Goal: Task Accomplishment & Management: Manage account settings

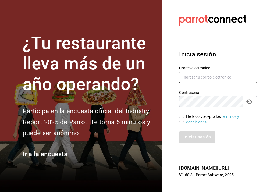
type input "c"
type input "ChiquiCHRIS25"
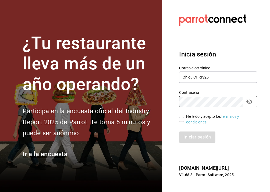
click at [183, 120] on input "He leído y acepto los Términos y condiciones." at bounding box center [181, 119] width 5 height 5
checkbox input "true"
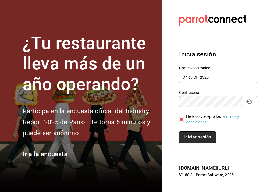
click at [185, 131] on button "Iniciar sesión" at bounding box center [197, 136] width 37 height 11
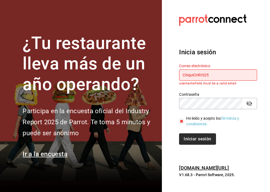
click at [193, 137] on button "Iniciar sesión" at bounding box center [197, 138] width 37 height 11
click at [183, 16] on icon at bounding box center [212, 20] width 67 height 15
click at [206, 76] on input "ChiquiCHRIS25" at bounding box center [218, 74] width 78 height 11
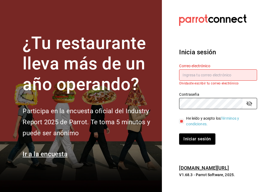
click at [190, 75] on input "text" at bounding box center [218, 74] width 78 height 11
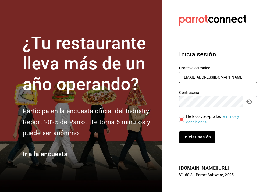
type input "[EMAIL_ADDRESS][DOMAIN_NAME]"
click at [197, 137] on button "Iniciar sesión" at bounding box center [197, 136] width 36 height 11
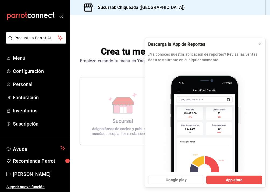
click at [261, 44] on icon at bounding box center [260, 43] width 4 height 4
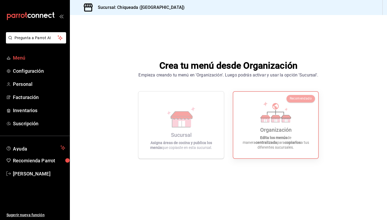
click at [30, 56] on span "Menú" at bounding box center [39, 57] width 52 height 7
click at [213, 77] on div "Empieza creando tu menú en 'Organización'. Luego podrás activar y usar la opció…" at bounding box center [228, 75] width 180 height 6
click at [50, 16] on icon "mailbox folders" at bounding box center [30, 16] width 48 height 8
click at [270, 119] on icon at bounding box center [286, 119] width 8 height 5
click at [270, 133] on div "Organización" at bounding box center [275, 130] width 31 height 6
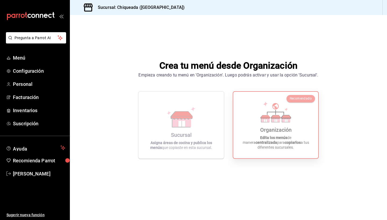
click at [270, 149] on p "Edita los menús de manera centralizada para copiarlos a tus diferentes sucursal…" at bounding box center [276, 142] width 72 height 15
click at [270, 100] on span "Recomendado" at bounding box center [301, 99] width 22 height 4
click at [27, 83] on span "Personal" at bounding box center [39, 84] width 52 height 7
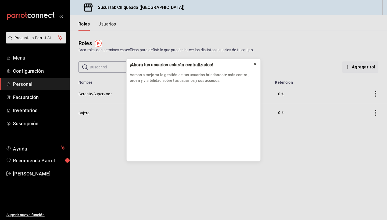
click at [257, 65] on button at bounding box center [255, 64] width 9 height 9
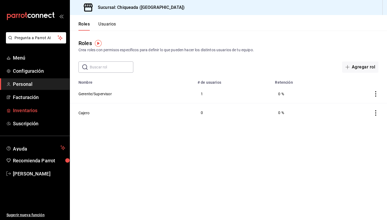
click at [37, 108] on span "Inventarios" at bounding box center [39, 110] width 52 height 7
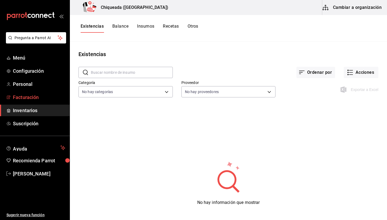
click at [37, 93] on link "Facturación" at bounding box center [35, 98] width 70 height 12
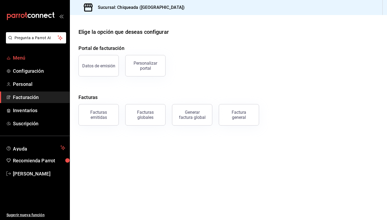
click at [23, 57] on span "Menú" at bounding box center [39, 57] width 52 height 7
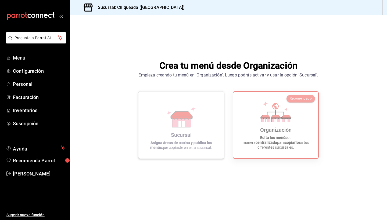
click at [191, 139] on div "Sucursal Asigna áreas de cocina y publica los menús que copiaste en esta sucurs…" at bounding box center [181, 125] width 73 height 59
click at [265, 127] on div "Organización" at bounding box center [275, 130] width 31 height 6
click at [26, 58] on span "Menú" at bounding box center [39, 57] width 52 height 7
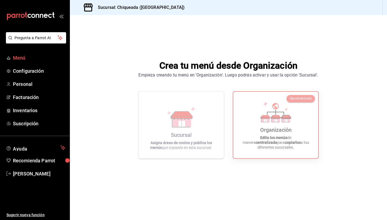
click at [21, 60] on span "Menú" at bounding box center [39, 57] width 52 height 7
click at [28, 70] on span "Configuración" at bounding box center [39, 70] width 52 height 7
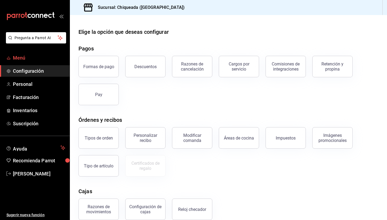
click at [41, 58] on span "Menú" at bounding box center [39, 57] width 52 height 7
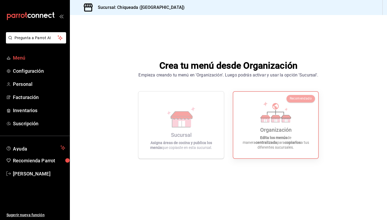
click at [20, 56] on span "Menú" at bounding box center [39, 57] width 52 height 7
click at [270, 124] on div "Organización Edita los menús de manera centralizada para copiarlos a tus difere…" at bounding box center [276, 125] width 72 height 58
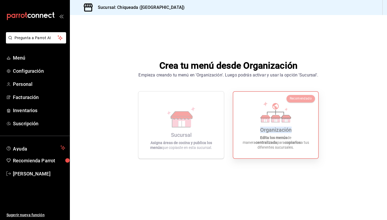
click at [270, 124] on div "Organización Edita los menús de manera centralizada para copiarlos a tus difere…" at bounding box center [276, 125] width 72 height 58
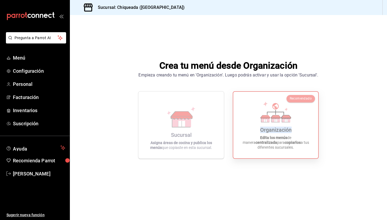
click at [270, 124] on div "Organización Edita los menús de manera centralizada para copiarlos a tus difere…" at bounding box center [276, 125] width 72 height 58
drag, startPoint x: 283, startPoint y: 124, endPoint x: 210, endPoint y: 124, distance: 72.6
click at [270, 124] on div "Organización Edita los menús de manera centralizada para copiarlos a tus difere…" at bounding box center [276, 125] width 72 height 58
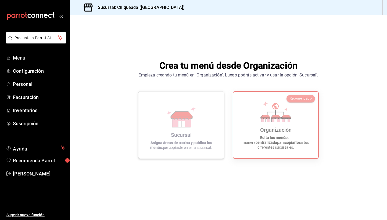
click at [206, 124] on div "Sucursal Asigna áreas de cocina y publica los menús que copiaste en esta sucurs…" at bounding box center [181, 125] width 73 height 59
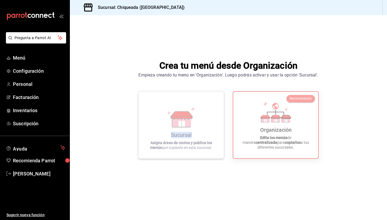
click at [206, 124] on div "Sucursal Asigna áreas de cocina y publica los menús que copiaste en esta sucurs…" at bounding box center [181, 125] width 73 height 59
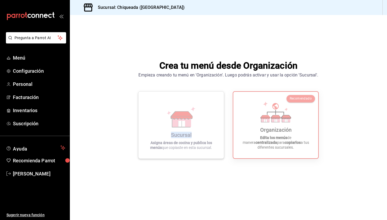
click at [206, 124] on div "Sucursal Asigna áreas de cocina y publica los menús que copiaste en esta sucurs…" at bounding box center [181, 125] width 73 height 59
click at [43, 43] on button "Pregunta a Parrot AI" at bounding box center [36, 37] width 60 height 11
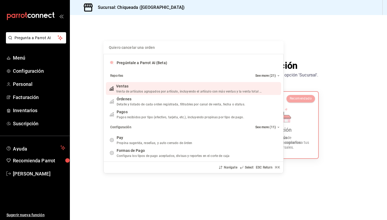
click at [129, 85] on div "Ventas" at bounding box center [189, 87] width 146 height 6
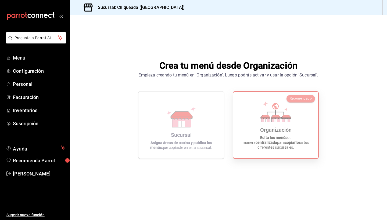
click at [270, 117] on icon at bounding box center [275, 117] width 9 height 3
click at [270, 131] on div "Organización Edita los menús de manera centralizada para copiarlos a tus difere…" at bounding box center [276, 125] width 72 height 58
click at [270, 145] on p "Edita los menús de manera centralizada para copiarlos a tus diferentes sucursal…" at bounding box center [276, 142] width 72 height 15
click at [270, 126] on div "Organización Edita los menús de manera centralizada para copiarlos a tus difere…" at bounding box center [276, 125] width 72 height 58
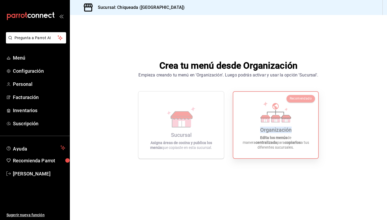
click at [270, 126] on div "Organización Edita los menús de manera centralizada para copiarlos a tus difere…" at bounding box center [276, 125] width 72 height 58
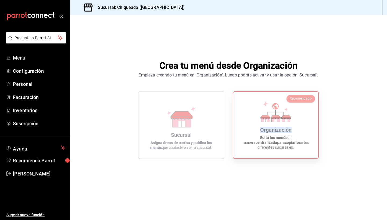
click at [270, 126] on div "Organización Edita los menús de manera centralizada para copiarlos a tus difere…" at bounding box center [276, 125] width 72 height 58
click at [41, 41] on button "Pregunta a Parrot AI" at bounding box center [36, 37] width 60 height 11
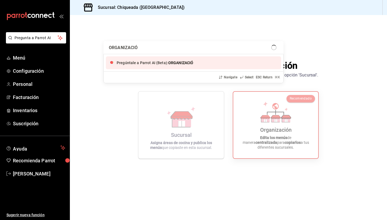
type input "ORGANIZACIÓN"
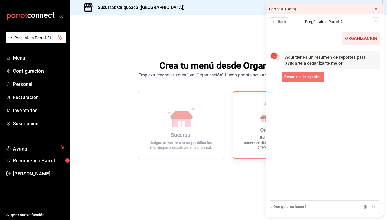
click at [270, 75] on span "Resumen de reportes" at bounding box center [302, 77] width 37 height 6
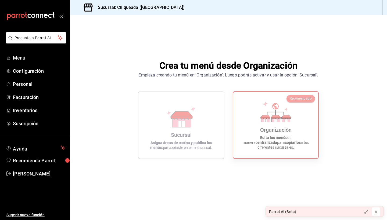
click at [270, 192] on icon at bounding box center [376, 212] width 4 height 4
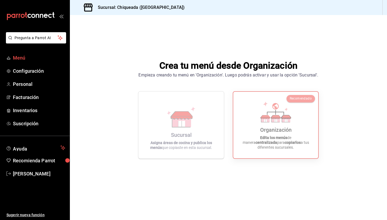
click at [32, 60] on span "Menú" at bounding box center [39, 57] width 52 height 7
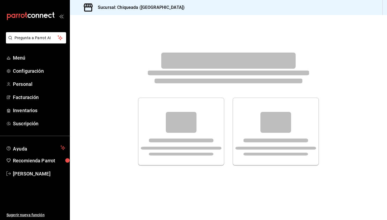
click at [32, 60] on span "Menú" at bounding box center [39, 57] width 52 height 7
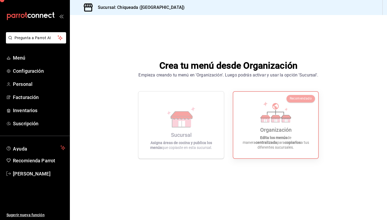
click at [32, 60] on span "Menú" at bounding box center [39, 57] width 52 height 7
click at [62, 16] on icon "open_drawer_menu" at bounding box center [61, 16] width 4 height 4
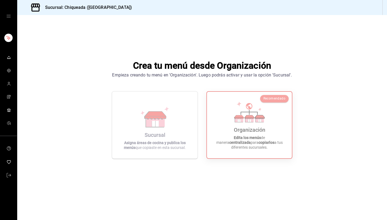
click at [8, 64] on ul "mailbox folders" at bounding box center [8, 90] width 17 height 77
click at [8, 60] on span "mailbox folders" at bounding box center [9, 57] width 4 height 7
click at [10, 71] on icon "mailbox folders" at bounding box center [9, 71] width 4 height 4
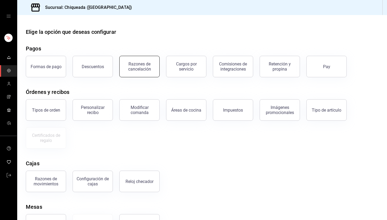
click at [146, 70] on div "Razones de cancelación" at bounding box center [139, 67] width 33 height 10
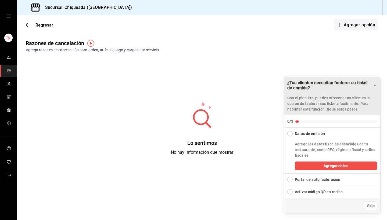
click at [270, 84] on icon "Drag to move checklist" at bounding box center [375, 85] width 4 height 4
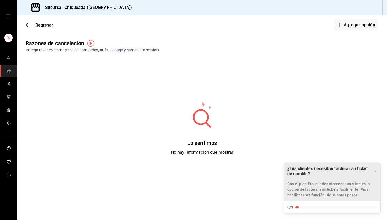
click at [270, 175] on div "¿Tus clientes necesitan facturar su ticket de comida? Con el plan Pro, puedes o…" at bounding box center [332, 182] width 96 height 38
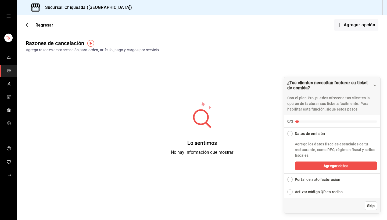
click at [270, 192] on span "Skip" at bounding box center [371, 206] width 8 height 6
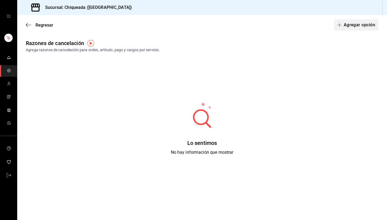
click at [270, 26] on button "Agregar opción" at bounding box center [356, 24] width 44 height 11
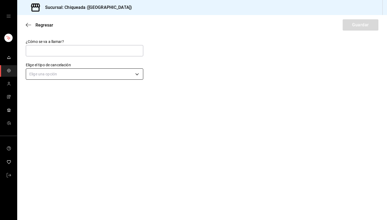
click at [69, 71] on body "Sucursal: Chiqueada ([GEOGRAPHIC_DATA]) Regresar Guardar ¿Cómo se va a llamar? …" at bounding box center [193, 110] width 387 height 220
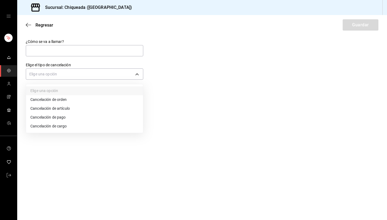
click at [31, 22] on div at bounding box center [193, 110] width 387 height 220
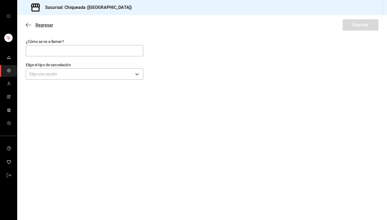
click at [27, 26] on icon "button" at bounding box center [28, 25] width 5 height 5
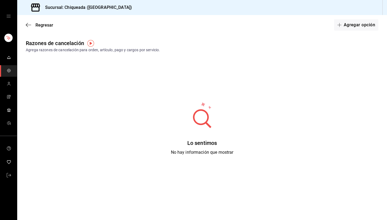
click at [8, 73] on span "mailbox folders" at bounding box center [9, 70] width 4 height 7
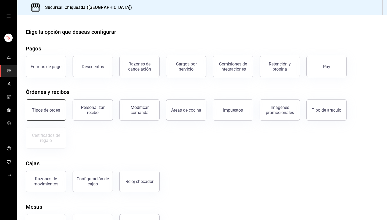
click at [56, 111] on div "Tipos de orden" at bounding box center [46, 110] width 28 height 5
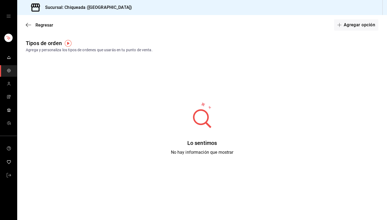
click at [204, 150] on span "No hay información que mostrar" at bounding box center [202, 152] width 63 height 5
click at [270, 30] on button "Agregar opción" at bounding box center [356, 24] width 44 height 11
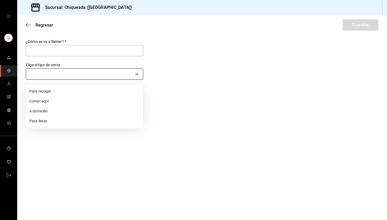
click at [50, 73] on body "Sucursal: Chiqueada ([GEOGRAPHIC_DATA]) Regresar Guardar ¿Cómo se va a llamar? …" at bounding box center [193, 110] width 387 height 220
click at [28, 23] on div at bounding box center [193, 110] width 387 height 220
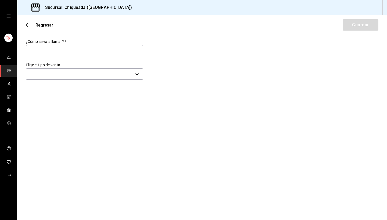
click at [26, 29] on div "Regresar Guardar" at bounding box center [202, 25] width 370 height 20
click at [29, 25] on icon "button" at bounding box center [28, 25] width 5 height 0
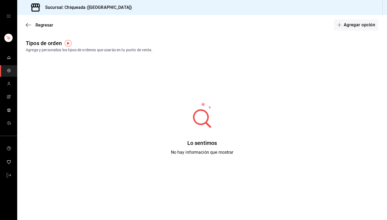
click at [29, 25] on icon "button" at bounding box center [28, 25] width 5 height 0
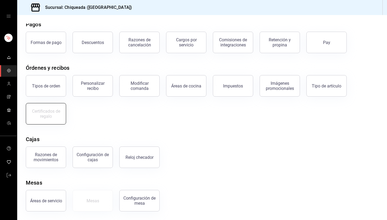
scroll to position [24, 0]
click at [270, 95] on button "Tipo de artículo" at bounding box center [326, 86] width 40 height 22
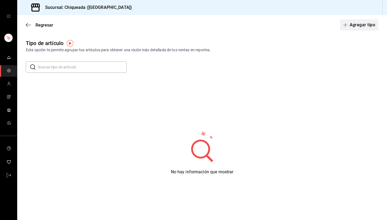
click at [270, 22] on button "Agregar tipo" at bounding box center [359, 24] width 39 height 11
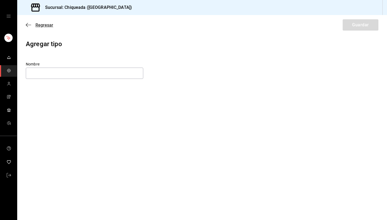
click at [28, 24] on icon "button" at bounding box center [28, 25] width 5 height 5
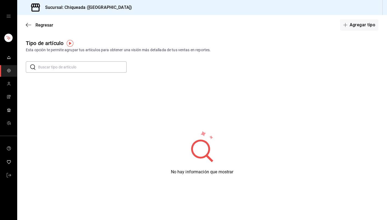
click at [28, 24] on icon "button" at bounding box center [28, 25] width 5 height 5
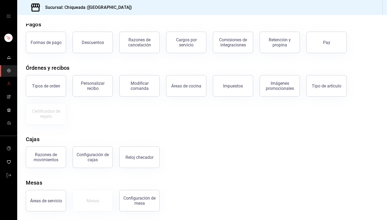
click at [8, 81] on span "mailbox folders" at bounding box center [9, 84] width 4 height 7
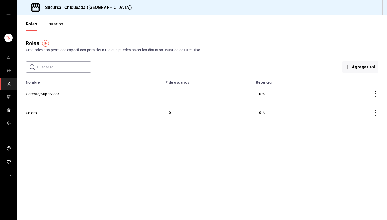
click at [86, 91] on td "Gerente/Supervisor" at bounding box center [89, 94] width 145 height 19
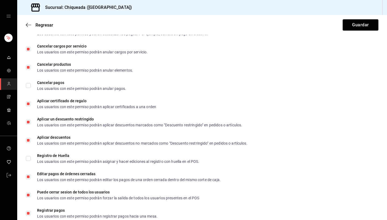
scroll to position [788, 0]
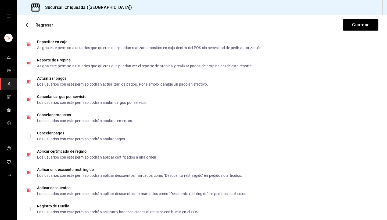
click at [27, 26] on icon "button" at bounding box center [27, 25] width 2 height 4
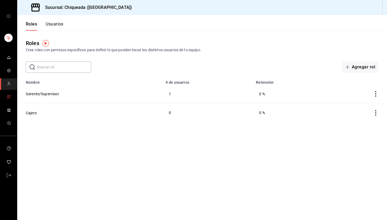
click at [11, 100] on link "mailbox folders" at bounding box center [8, 98] width 17 height 12
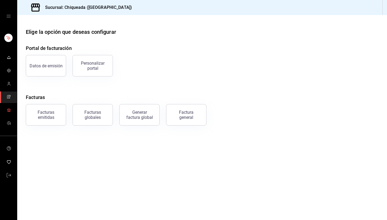
click at [10, 116] on link "mailbox folders" at bounding box center [8, 111] width 17 height 12
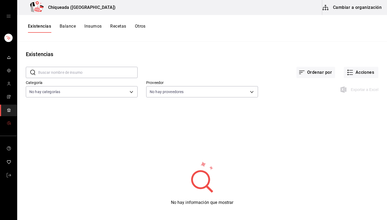
click at [9, 126] on span "mailbox folders" at bounding box center [9, 123] width 4 height 7
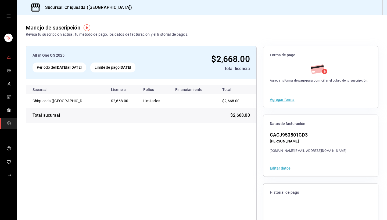
click at [7, 59] on icon "mailbox folders" at bounding box center [9, 57] width 4 height 4
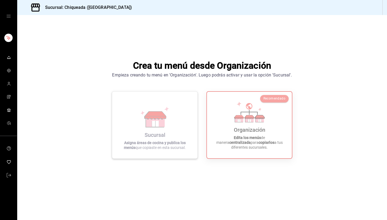
click at [122, 124] on div "Sucursal Asigna áreas de cocina y publica los menús que copiaste en esta sucurs…" at bounding box center [155, 125] width 73 height 59
click at [223, 128] on div "Organización Edita los menús de manera centralizada para copiarlos a tus difere…" at bounding box center [249, 125] width 72 height 58
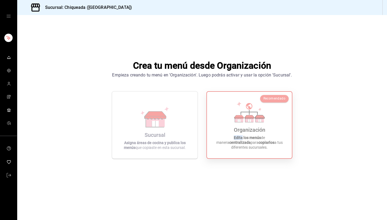
click at [223, 128] on div "Organización Edita los menús de manera centralizada para copiarlos a tus difere…" at bounding box center [249, 125] width 72 height 58
click at [234, 132] on div "Organización" at bounding box center [249, 130] width 31 height 6
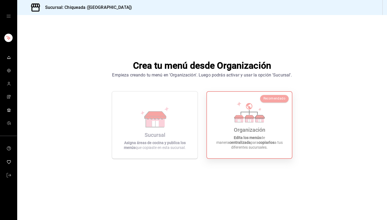
click at [249, 145] on p "Edita los menús de manera centralizada para copiarlos a tus diferentes sucursal…" at bounding box center [249, 142] width 72 height 15
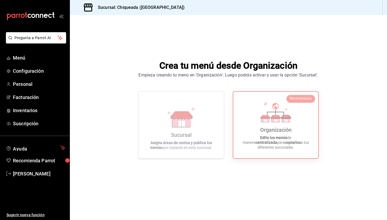
click at [114, 5] on h3 "Sucursal: Chiqueada ([GEOGRAPHIC_DATA])" at bounding box center [139, 7] width 91 height 6
click at [154, 8] on h3 "Sucursal: Chiqueada ([GEOGRAPHIC_DATA])" at bounding box center [139, 7] width 91 height 6
click at [385, 9] on div "Sucursal: Chiqueada ([GEOGRAPHIC_DATA])" at bounding box center [228, 7] width 317 height 15
click at [88, 8] on icon at bounding box center [88, 7] width 11 height 11
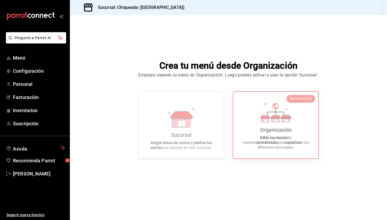
click at [88, 8] on icon at bounding box center [88, 7] width 11 height 11
click at [48, 71] on span "Configuración" at bounding box center [39, 70] width 52 height 7
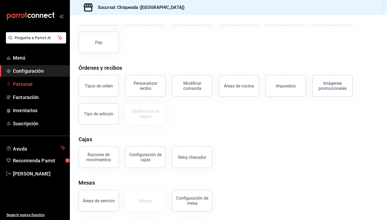
click at [37, 87] on span "Personal" at bounding box center [39, 84] width 52 height 7
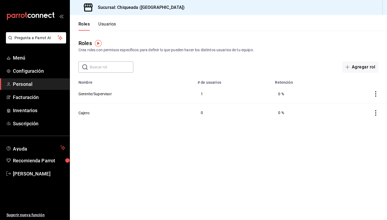
click at [129, 98] on td "Gerente/Supervisor" at bounding box center [132, 94] width 124 height 19
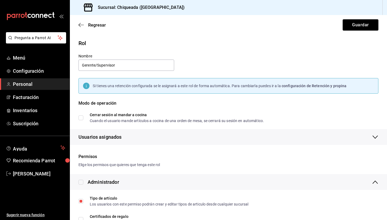
click at [167, 131] on div "Usuarios asignados" at bounding box center [228, 137] width 300 height 16
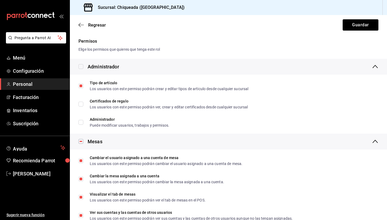
scroll to position [151, 0]
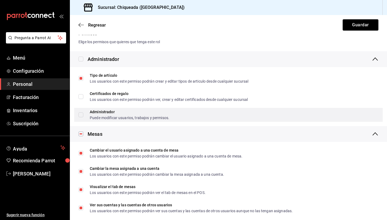
click at [85, 116] on span "Administrador Puede modificar usuarios, trabajos y permisos." at bounding box center [126, 115] width 86 height 10
click at [83, 116] on input "Administrador Puede modificar usuarios, trabajos y permisos." at bounding box center [80, 115] width 5 height 5
click at [83, 115] on input "Administrador Puede modificar usuarios, trabajos y permisos." at bounding box center [80, 115] width 5 height 5
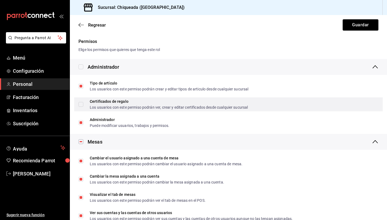
scroll to position [141, 0]
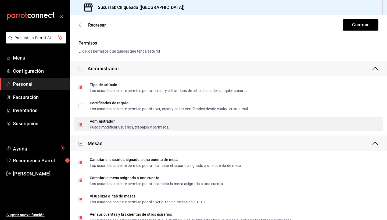
click at [80, 124] on input "Administrador Puede modificar usuarios, trabajos y permisos." at bounding box center [80, 124] width 5 height 5
checkbox input "true"
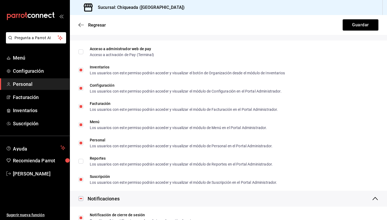
scroll to position [401, 0]
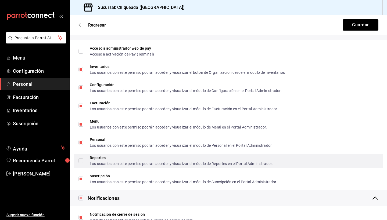
click at [101, 165] on div "Los usuarios con este permiso podrán acceder y visualizar el módulo de Reportes…" at bounding box center [181, 164] width 183 height 4
click at [83, 163] on input "Reportes Los usuarios con este permiso podrán acceder y visualizar el módulo de…" at bounding box center [80, 161] width 5 height 5
click at [89, 162] on span "Reportes Los usuarios con este permiso podrán acceder y visualizar el módulo de…" at bounding box center [178, 161] width 190 height 10
click at [83, 162] on input "Reportes Los usuarios con este permiso podrán acceder y visualizar el módulo de…" at bounding box center [80, 161] width 5 height 5
click at [81, 161] on input "Reportes Los usuarios con este permiso podrán acceder y visualizar el módulo de…" at bounding box center [80, 161] width 5 height 5
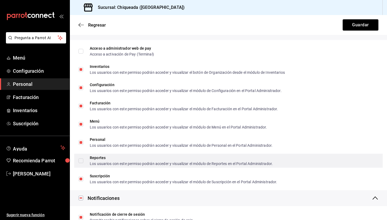
checkbox input "true"
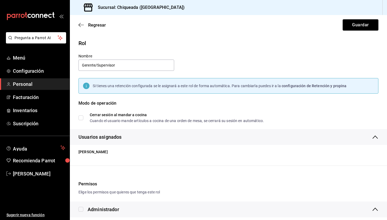
scroll to position [0, 0]
click at [83, 27] on icon "button" at bounding box center [80, 25] width 5 height 5
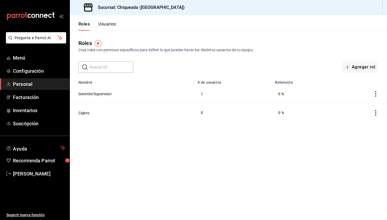
click at [122, 117] on td "Cajero" at bounding box center [132, 112] width 124 height 19
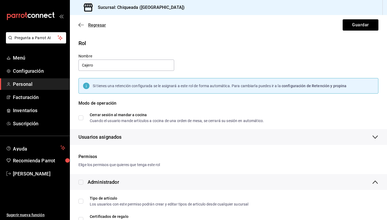
click at [89, 23] on span "Regresar" at bounding box center [97, 25] width 18 height 5
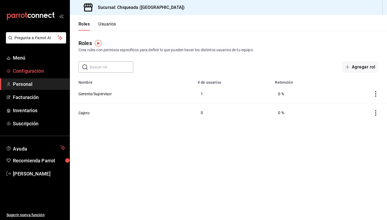
click at [30, 72] on span "Configuración" at bounding box center [39, 70] width 52 height 7
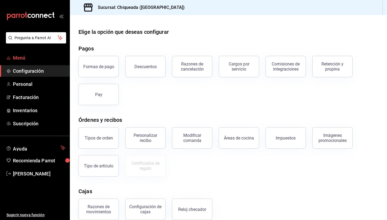
click at [35, 62] on link "Menú" at bounding box center [35, 58] width 70 height 12
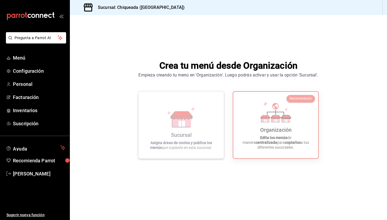
click at [186, 141] on strong "Asigna áreas de cocina y publica los menús" at bounding box center [181, 145] width 62 height 9
click at [250, 128] on div "Organización Edita los menús de manera centralizada para copiarlos a tus difere…" at bounding box center [276, 125] width 72 height 58
click at [170, 135] on div "Sucursal Asigna áreas de cocina y publica los menús que copiaste en esta sucurs…" at bounding box center [181, 125] width 73 height 59
click at [255, 116] on div "Organización Edita los menús de manera centralizada para copiarlos a tus difere…" at bounding box center [276, 125] width 72 height 58
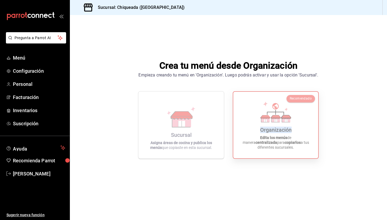
click at [255, 116] on div "Organización Edita los menús de manera centralizada para copiarlos a tus difere…" at bounding box center [276, 125] width 72 height 58
click at [206, 121] on div "Sucursal Asigna áreas de cocina y publica los menús que copiaste en esta sucurs…" at bounding box center [181, 125] width 73 height 59
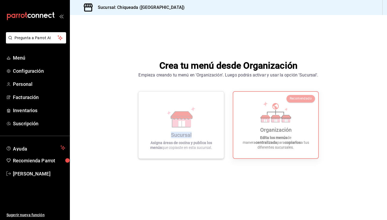
click at [206, 121] on div "Sucursal Asigna áreas de cocina y publica los menús que copiaste en esta sucurs…" at bounding box center [181, 125] width 73 height 59
click at [215, 122] on div "Sucursal Asigna áreas de cocina y publica los menús que copiaste en esta sucurs…" at bounding box center [181, 125] width 73 height 59
click at [46, 18] on icon "mailbox folders" at bounding box center [46, 16] width 4 height 4
click at [98, 8] on h3 "Sucursal: Chiqueada ([GEOGRAPHIC_DATA])" at bounding box center [139, 7] width 91 height 6
click at [86, 8] on icon at bounding box center [88, 7] width 11 height 11
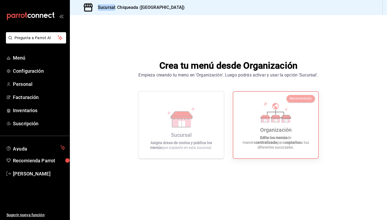
click at [86, 8] on icon at bounding box center [88, 7] width 11 height 11
